Goal: Task Accomplishment & Management: Use online tool/utility

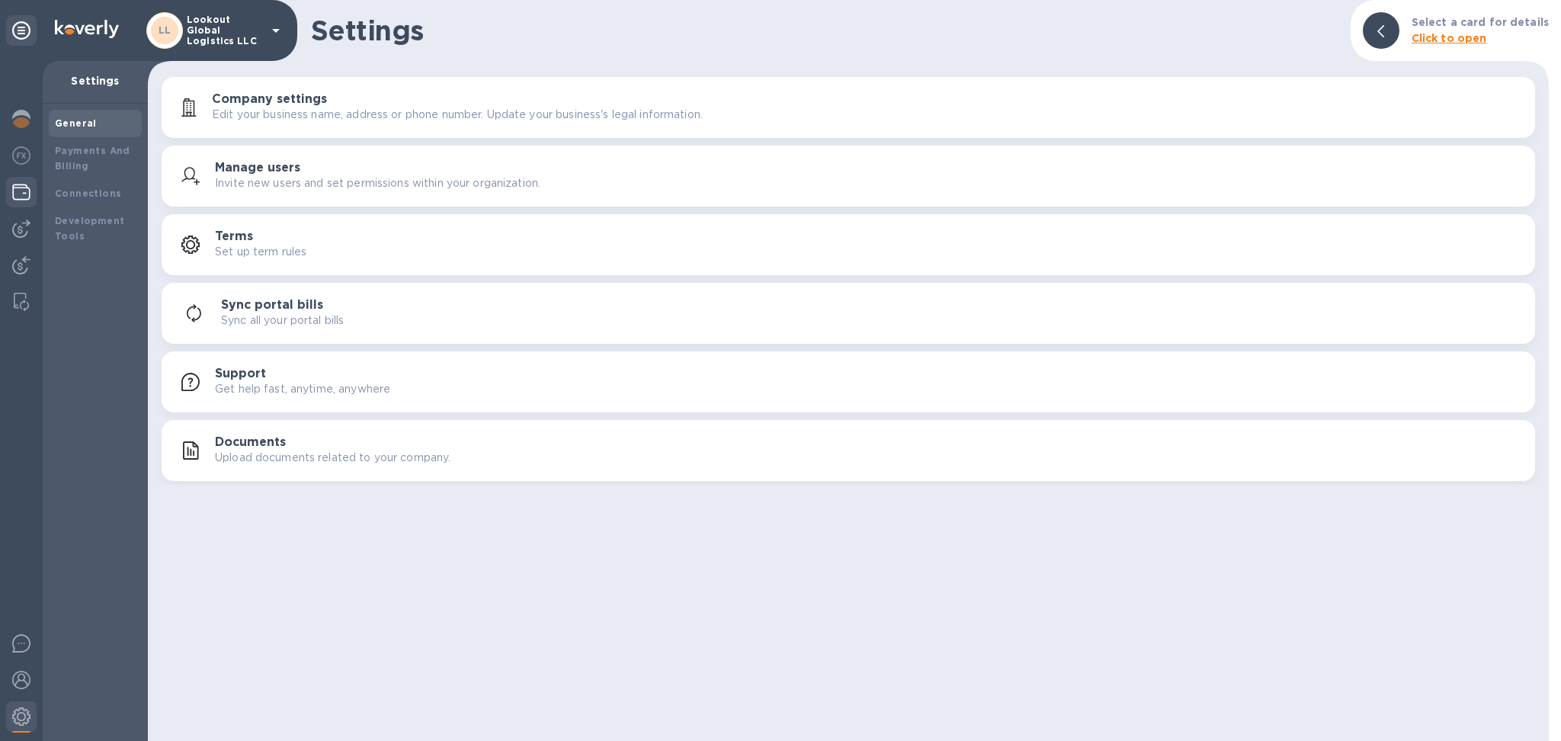
click at [21, 192] on img at bounding box center [21, 192] width 18 height 18
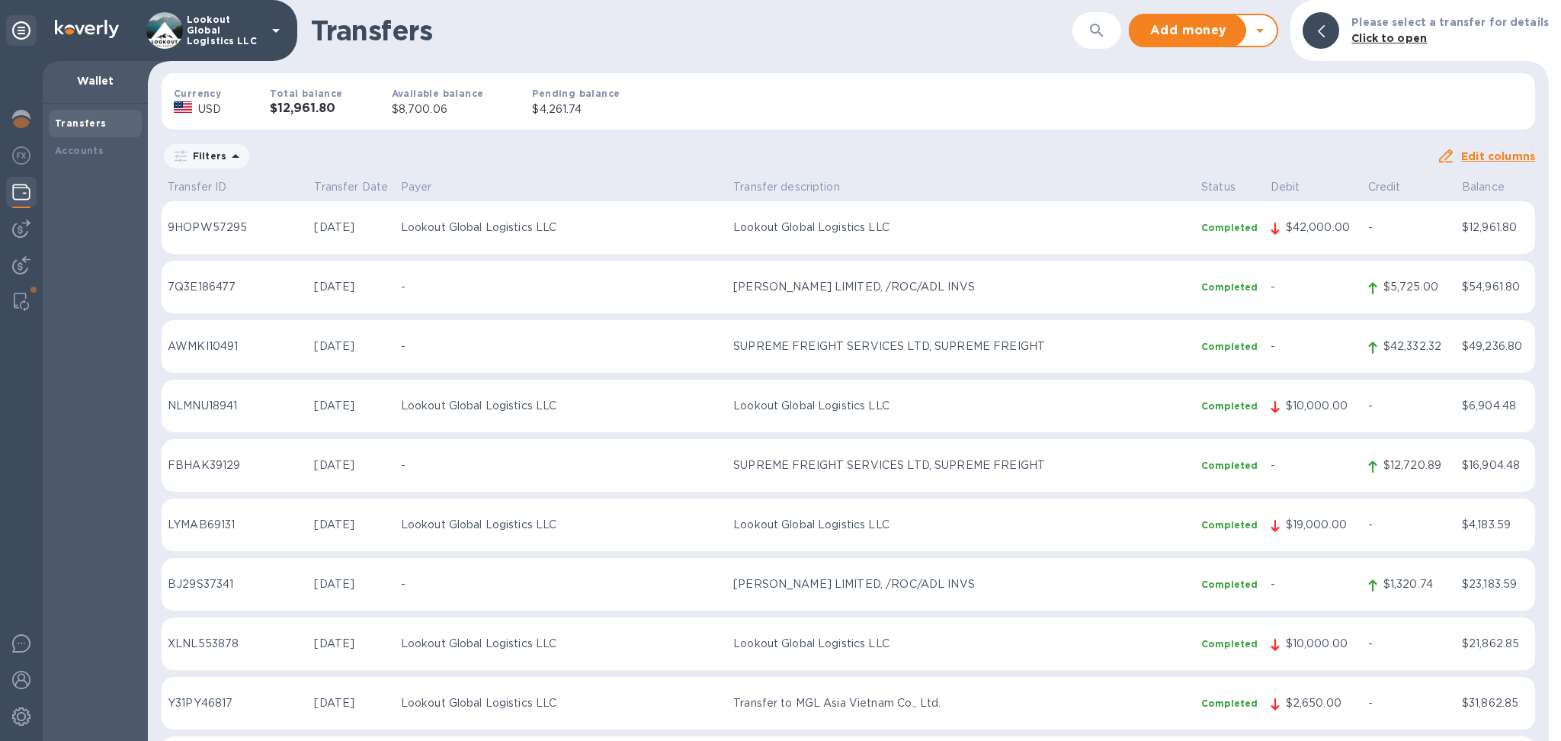
click at [1265, 35] on icon at bounding box center [1260, 30] width 18 height 18
click at [1213, 102] on b "Withdraw money" at bounding box center [1204, 101] width 98 height 12
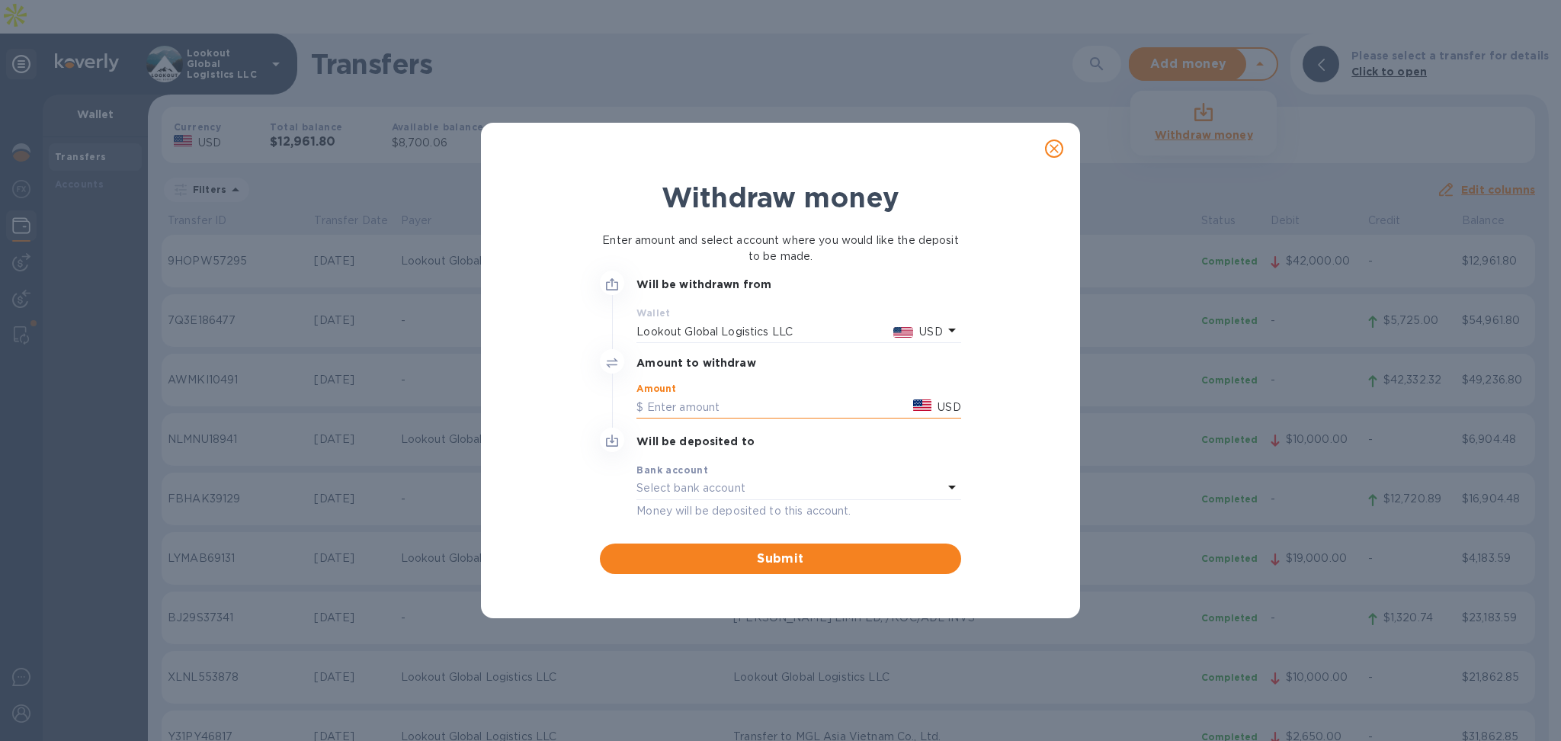
click at [703, 404] on input "text" at bounding box center [771, 407] width 271 height 23
type input "6,000"
click at [887, 495] on div "Select bank account" at bounding box center [789, 488] width 306 height 21
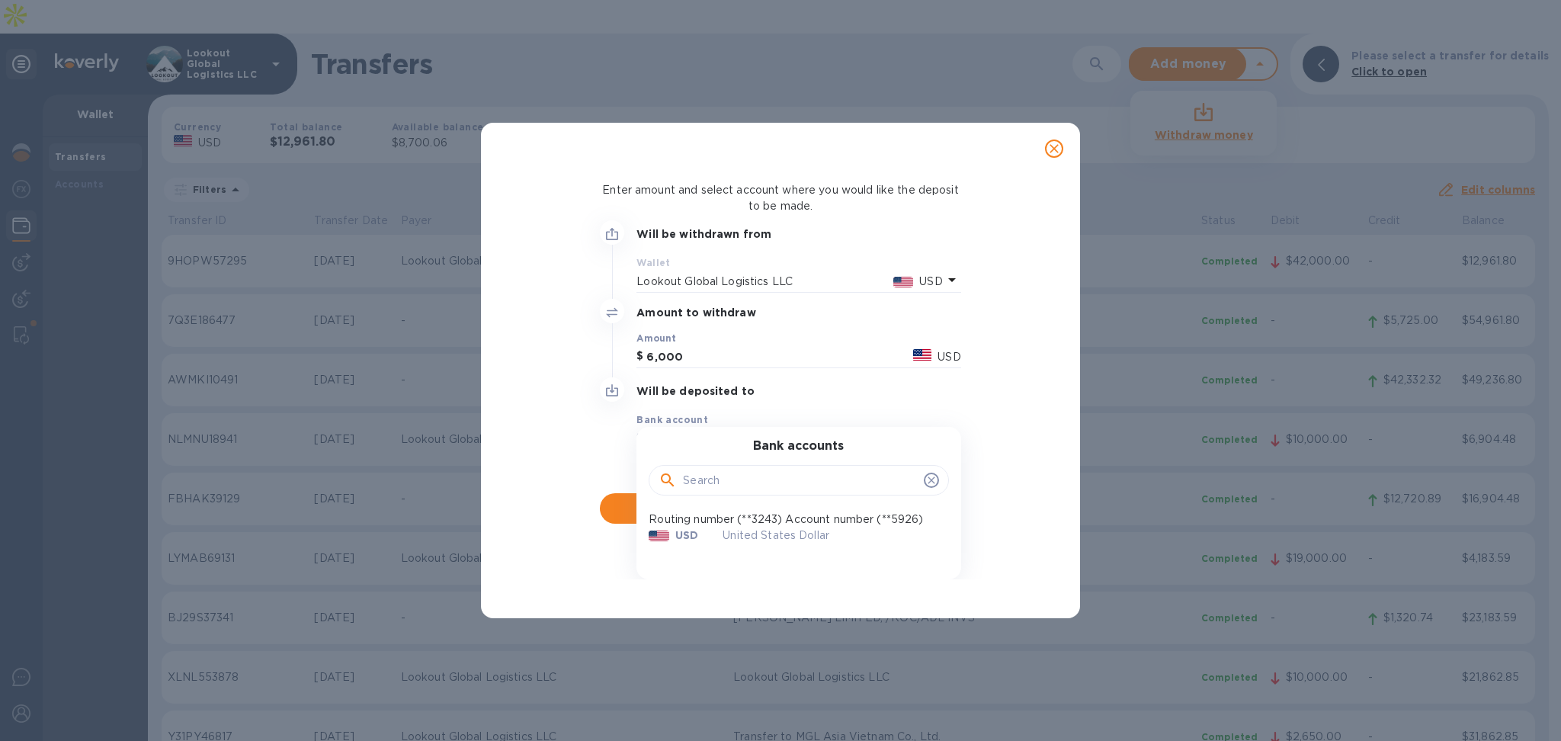
scroll to position [6, 0]
click at [758, 518] on div "United States Dollar" at bounding box center [829, 534] width 238 height 40
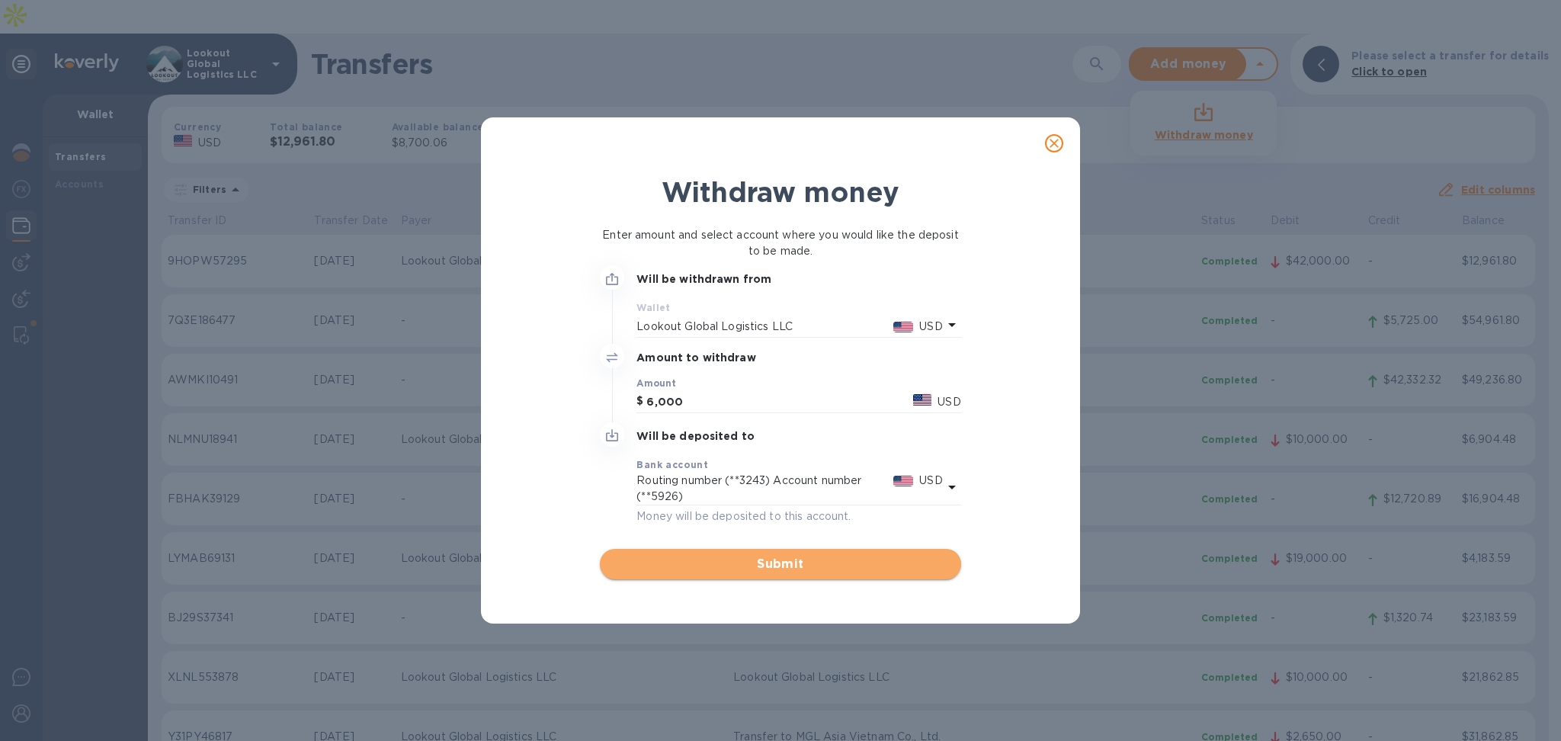
click at [835, 562] on span "Submit" at bounding box center [780, 564] width 336 height 18
